Goal: Information Seeking & Learning: Learn about a topic

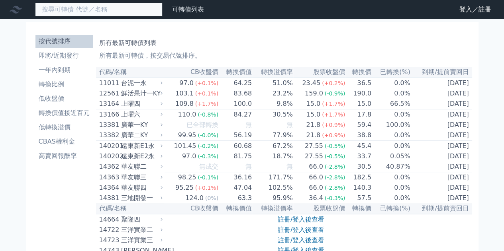
click at [143, 11] on input at bounding box center [98, 10] width 127 height 14
type input "˙"
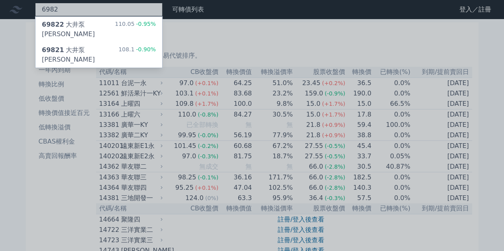
type input "6982"
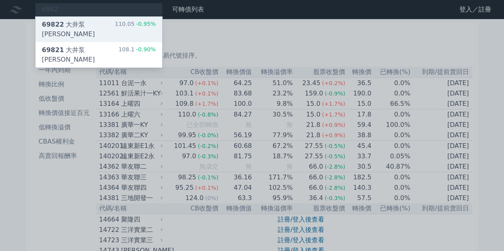
click at [118, 19] on div "69822 大井泵浦二 110.05 -0.95%" at bounding box center [98, 29] width 127 height 25
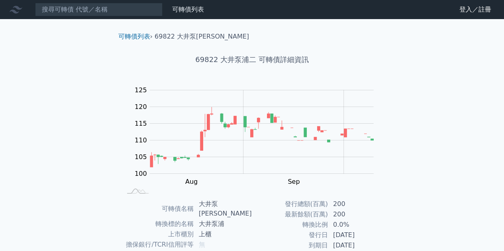
scroll to position [117, 0]
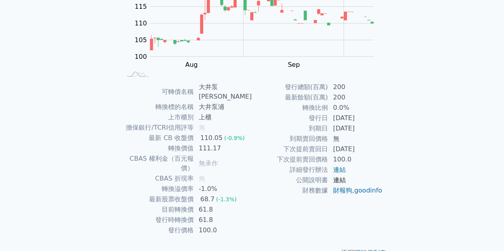
click at [339, 177] on link "連結" at bounding box center [339, 180] width 13 height 8
click at [341, 170] on link "連結" at bounding box center [339, 170] width 13 height 8
click at [342, 179] on link "連結" at bounding box center [339, 180] width 13 height 8
click at [332, 178] on td "連結" at bounding box center [355, 180] width 55 height 10
click at [340, 180] on link "連結" at bounding box center [339, 180] width 13 height 8
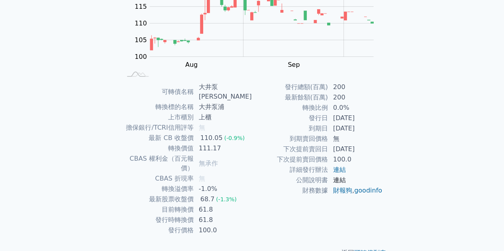
click at [338, 179] on link "連結" at bounding box center [339, 180] width 13 height 8
